Goal: Navigation & Orientation: Find specific page/section

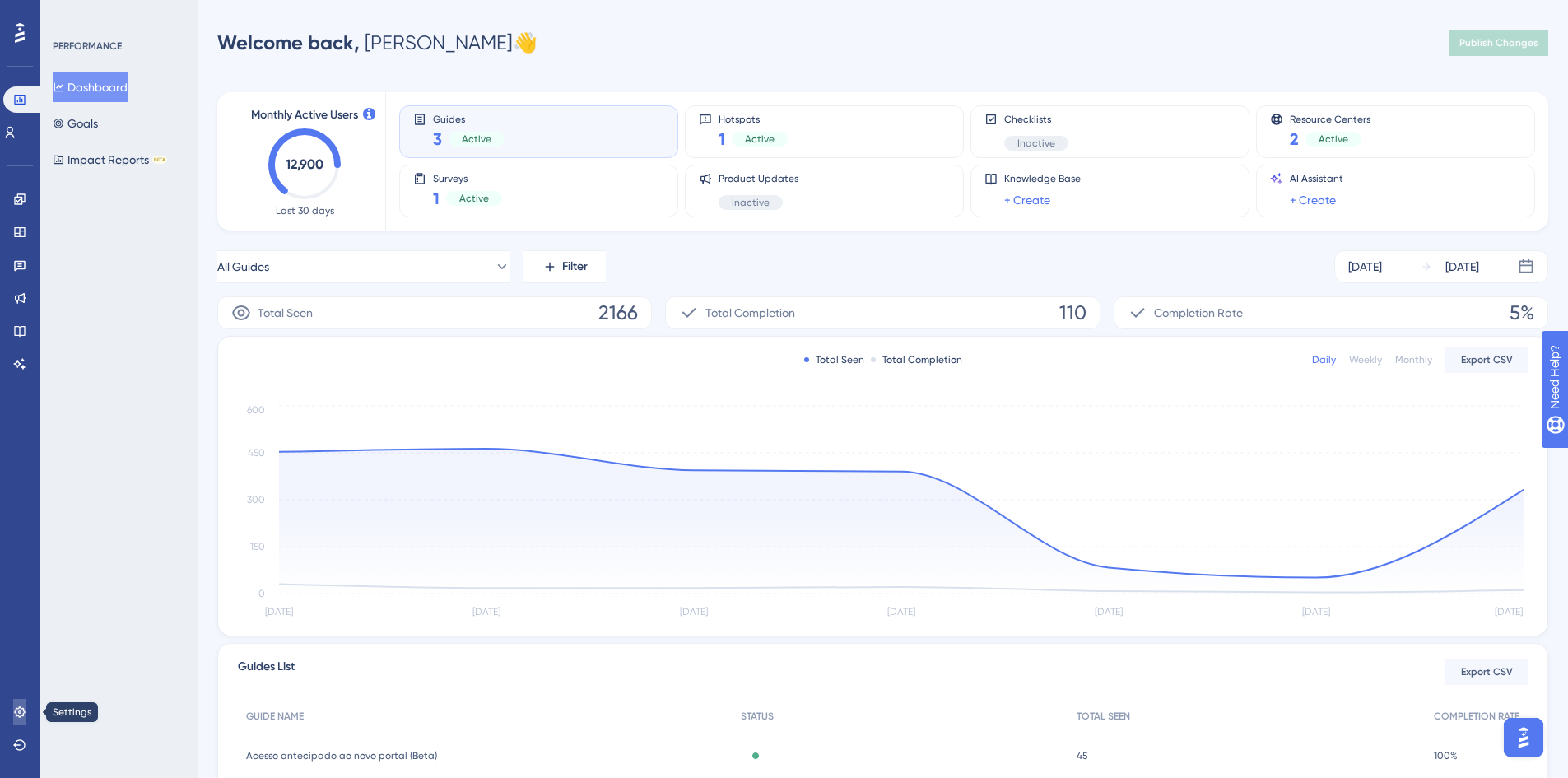
click at [17, 711] on icon at bounding box center [19, 712] width 13 height 13
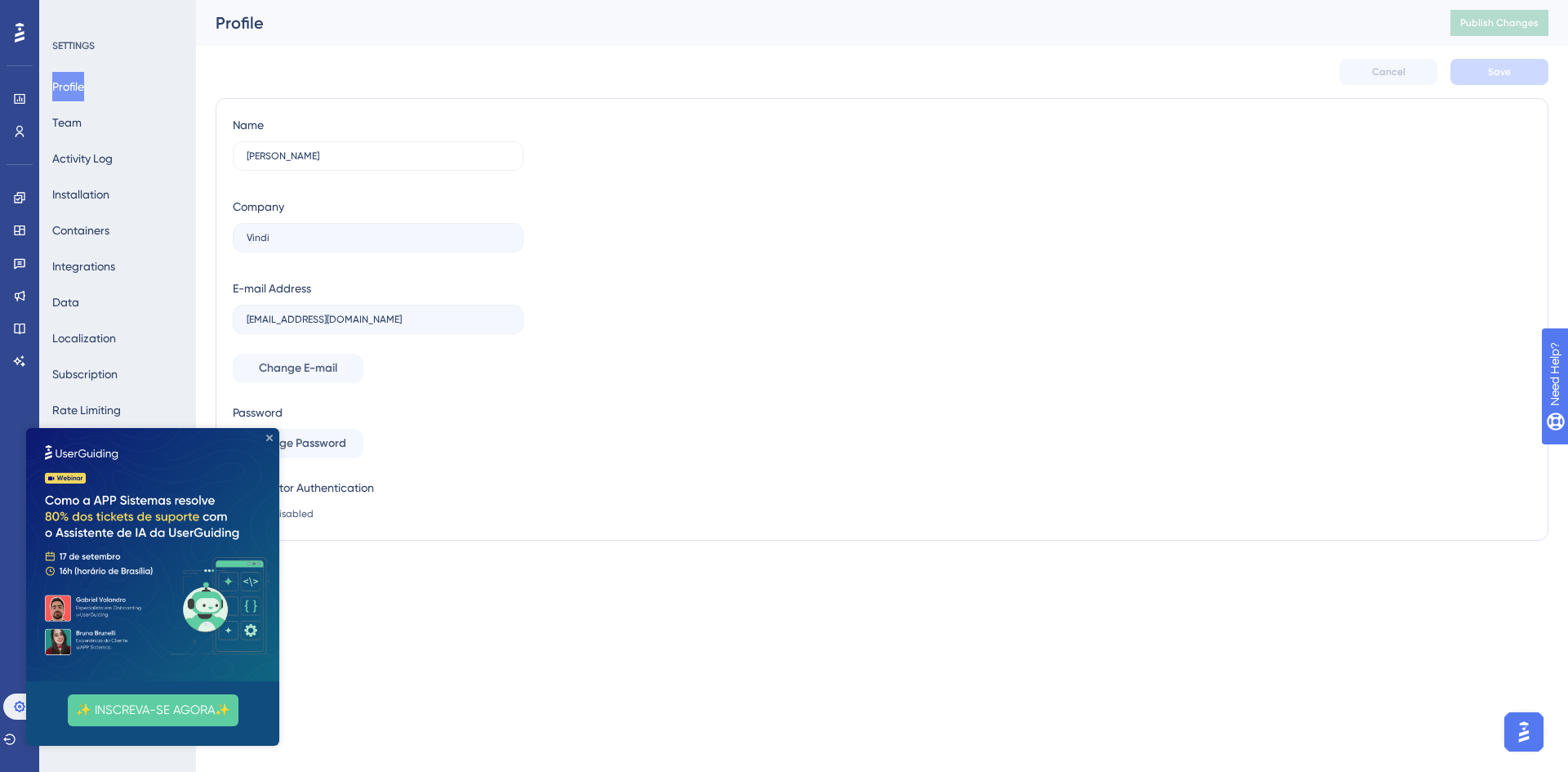
drag, startPoint x: 268, startPoint y: 438, endPoint x: 262, endPoint y: 814, distance: 376.0
click at [268, 438] on icon "Close Preview" at bounding box center [269, 437] width 6 height 6
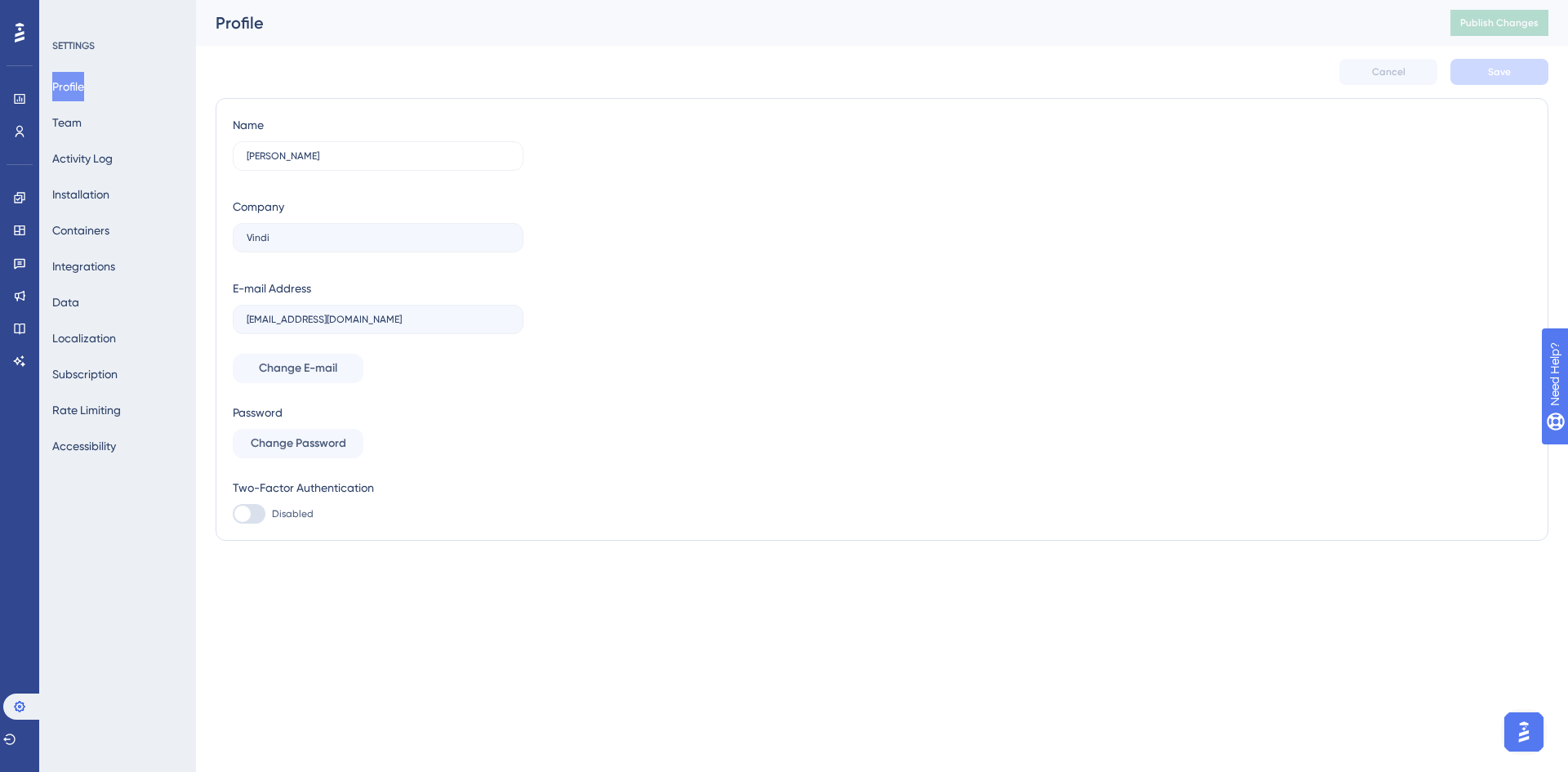
click at [20, 46] on div "Performance Users" at bounding box center [19, 95] width 26 height 98
click at [24, 131] on icon at bounding box center [19, 131] width 13 height 13
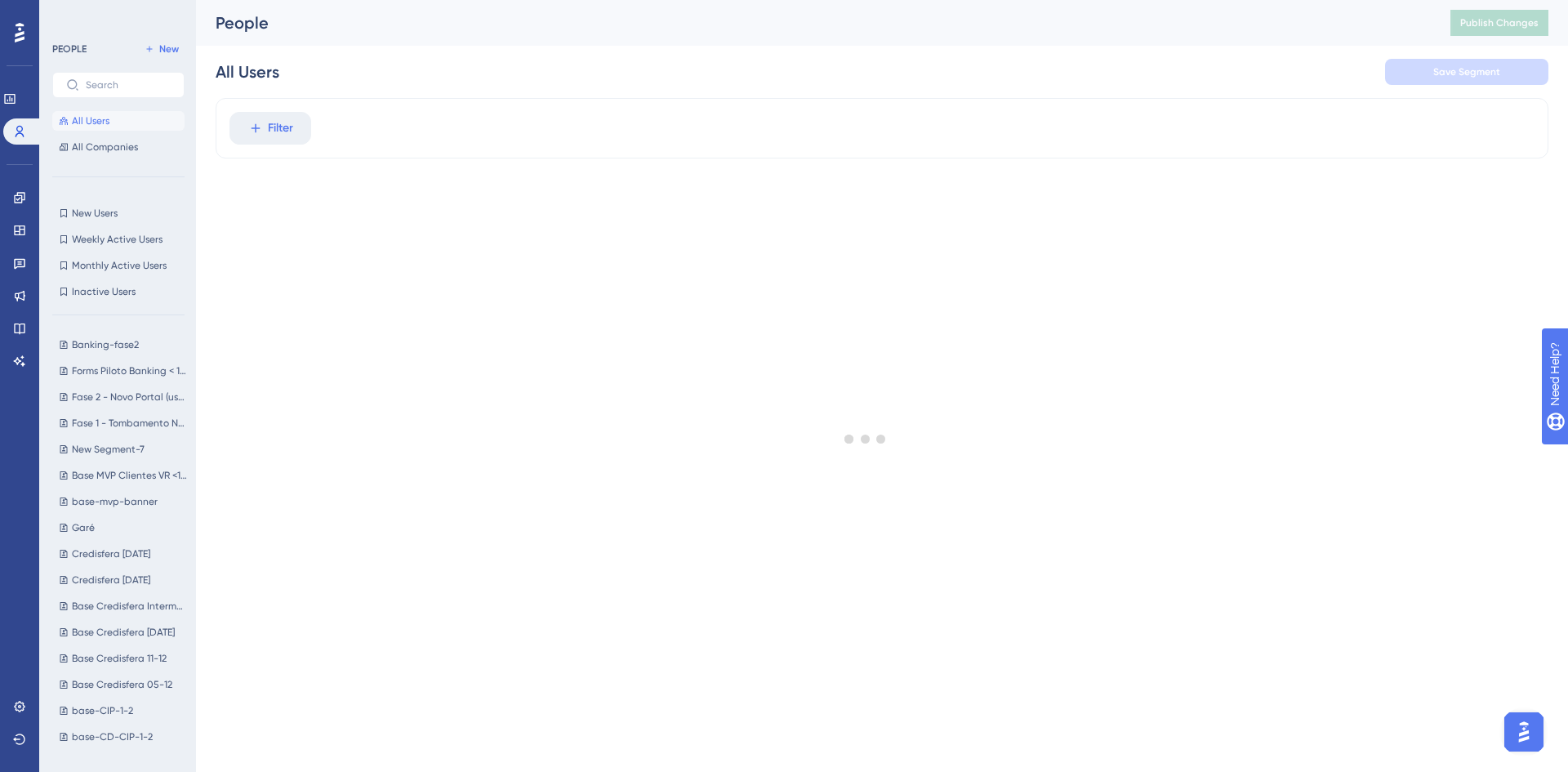
click at [23, 24] on icon at bounding box center [19, 32] width 10 height 21
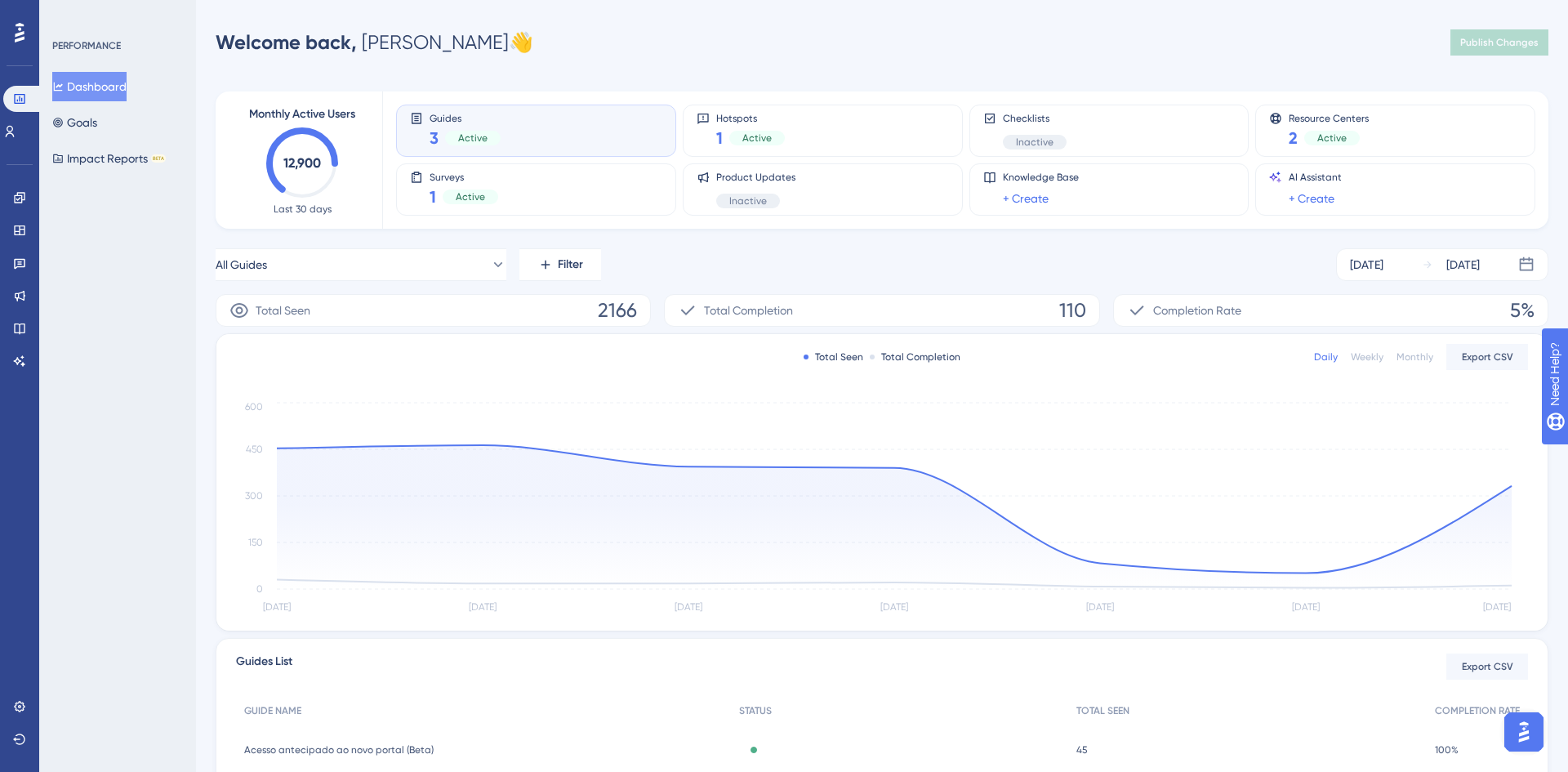
click at [283, 158] on text "12,900" at bounding box center [302, 162] width 37 height 15
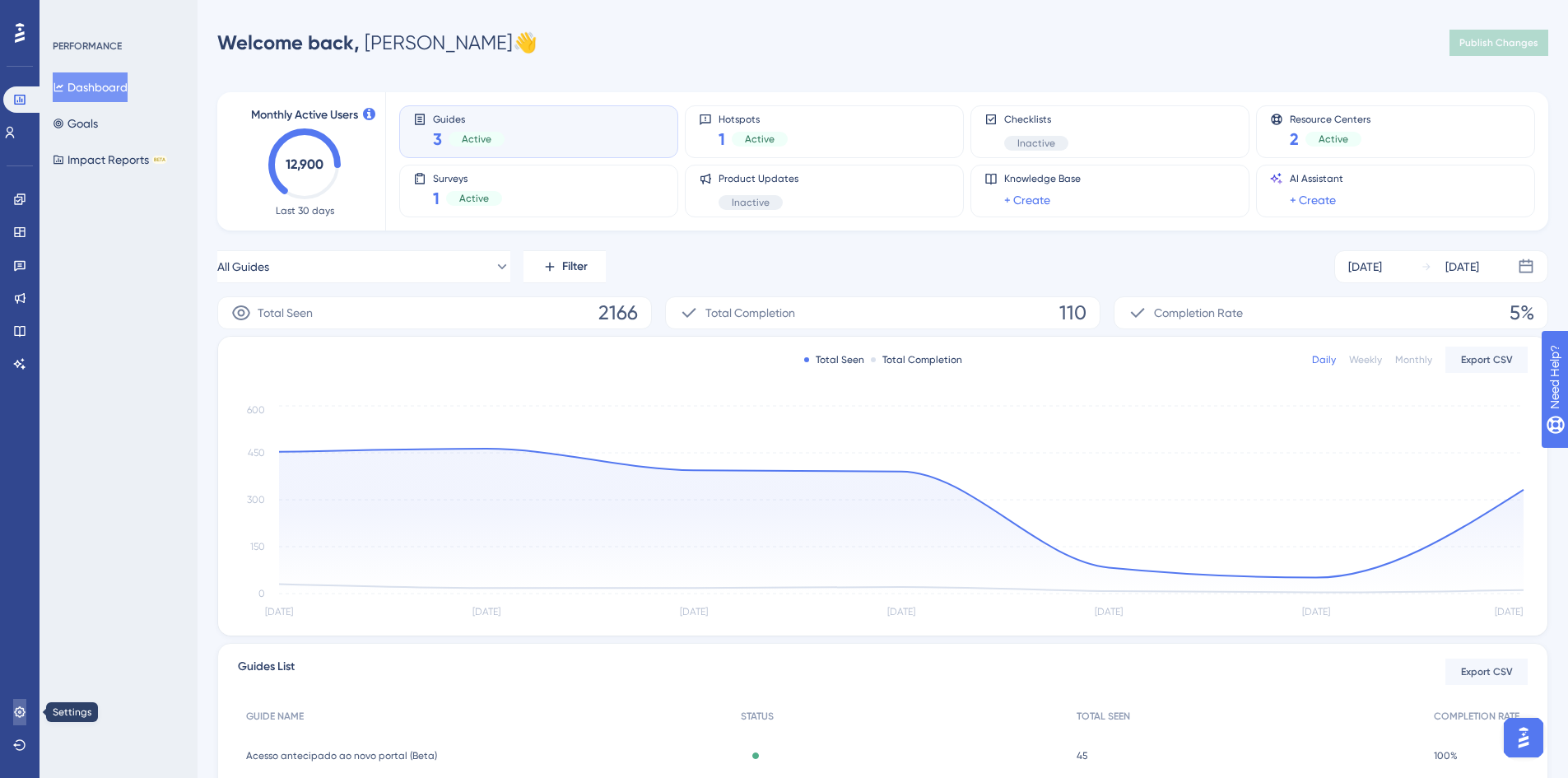
click at [13, 711] on link at bounding box center [19, 712] width 13 height 27
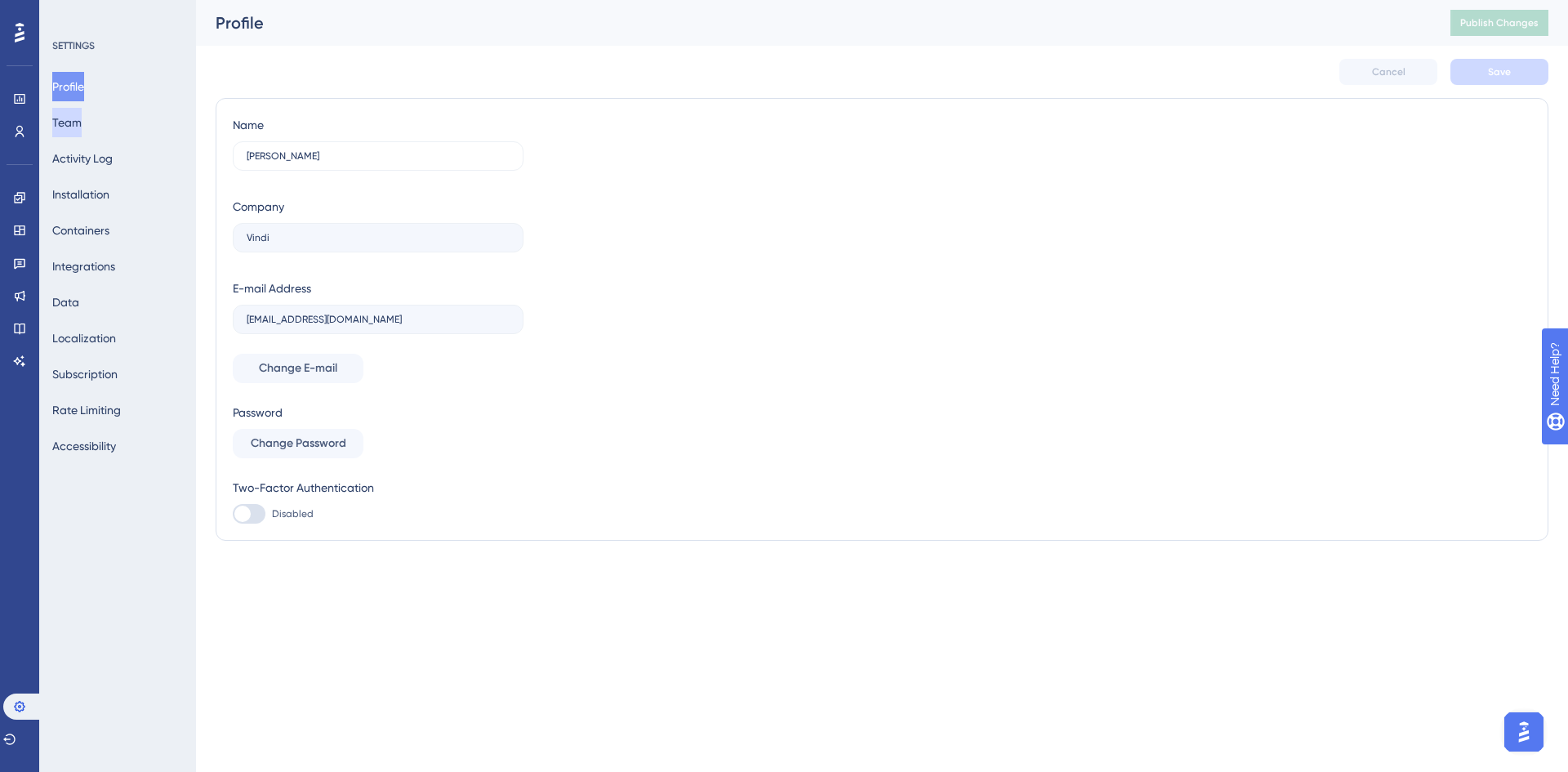
click at [82, 121] on button "Team" at bounding box center [67, 122] width 29 height 29
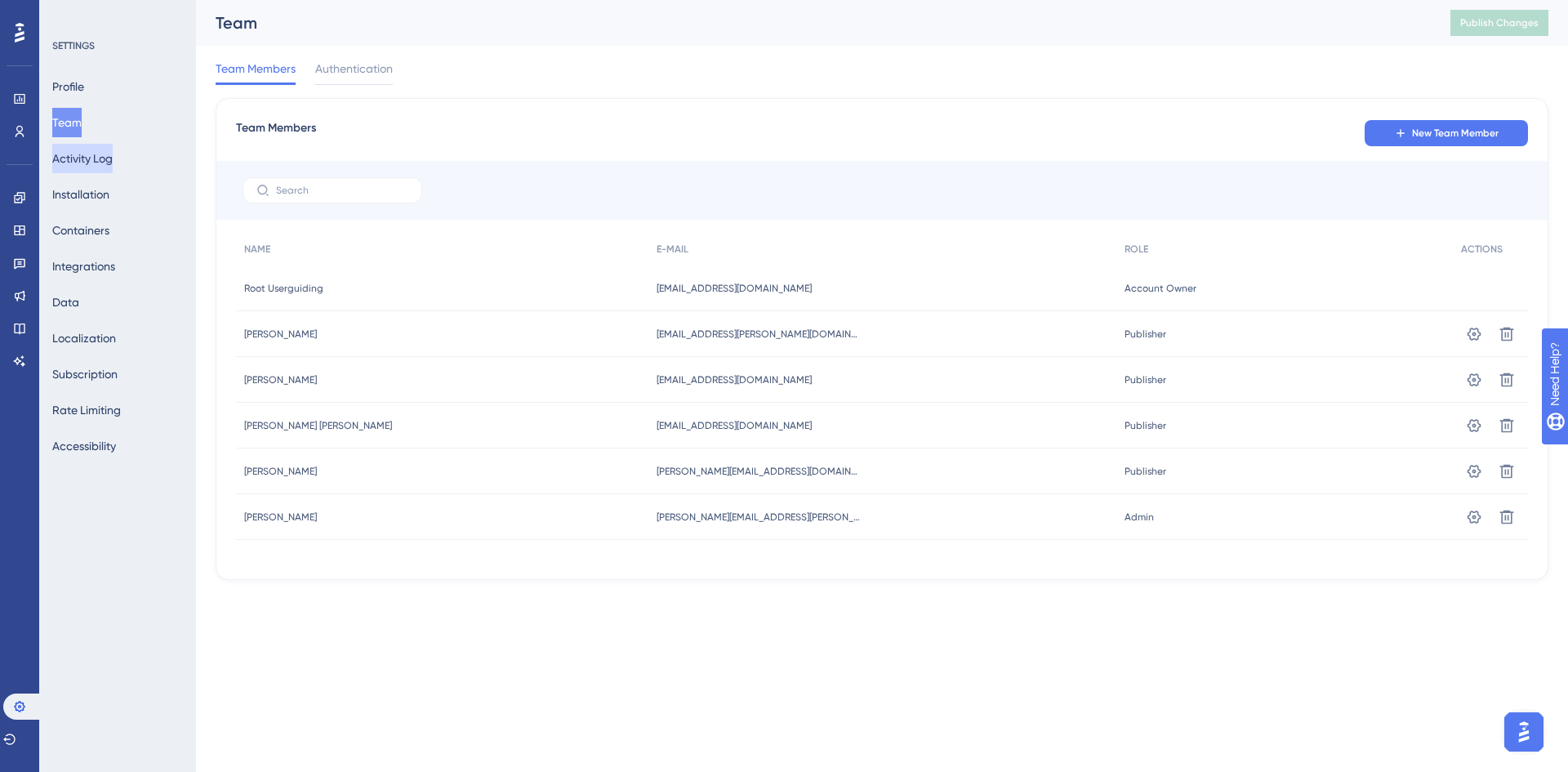
click at [91, 155] on button "Activity Log" at bounding box center [82, 159] width 60 height 29
